Goal: Find specific page/section: Find specific page/section

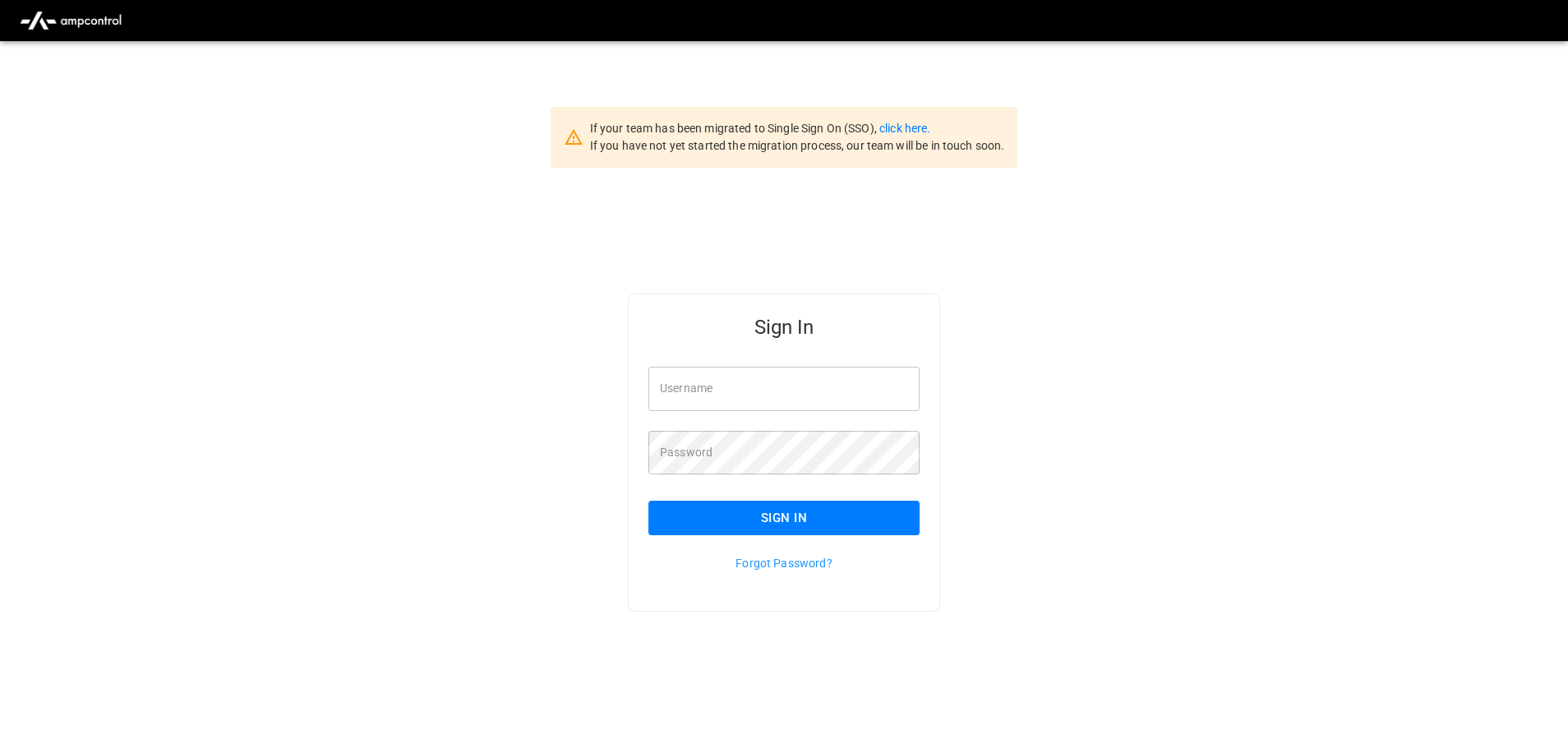
type input "**********"
click at [804, 506] on button "Sign In" at bounding box center [784, 517] width 272 height 34
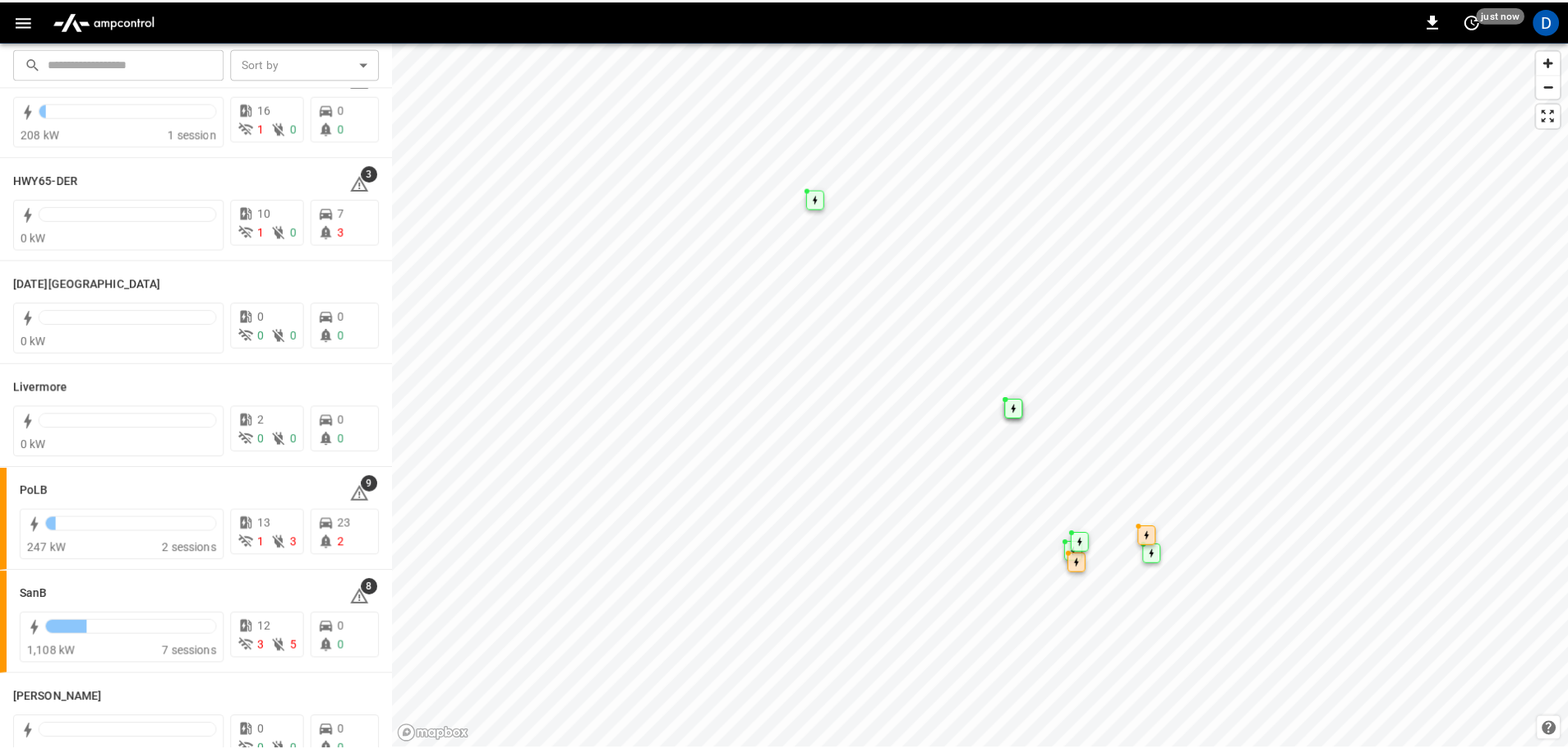
scroll to position [232, 0]
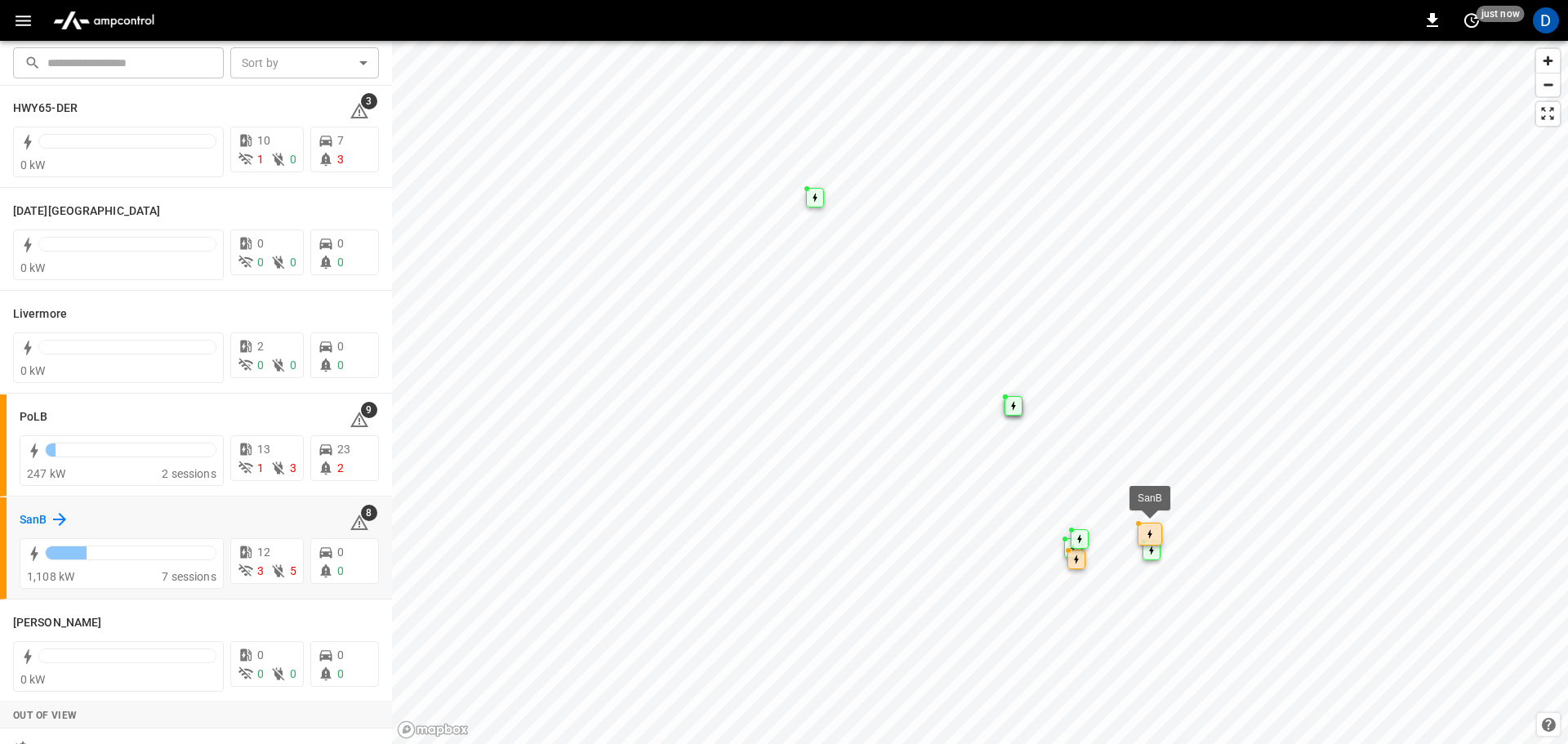
click at [40, 518] on h6 "SanB" at bounding box center [33, 520] width 27 height 18
